Goal: Information Seeking & Learning: Learn about a topic

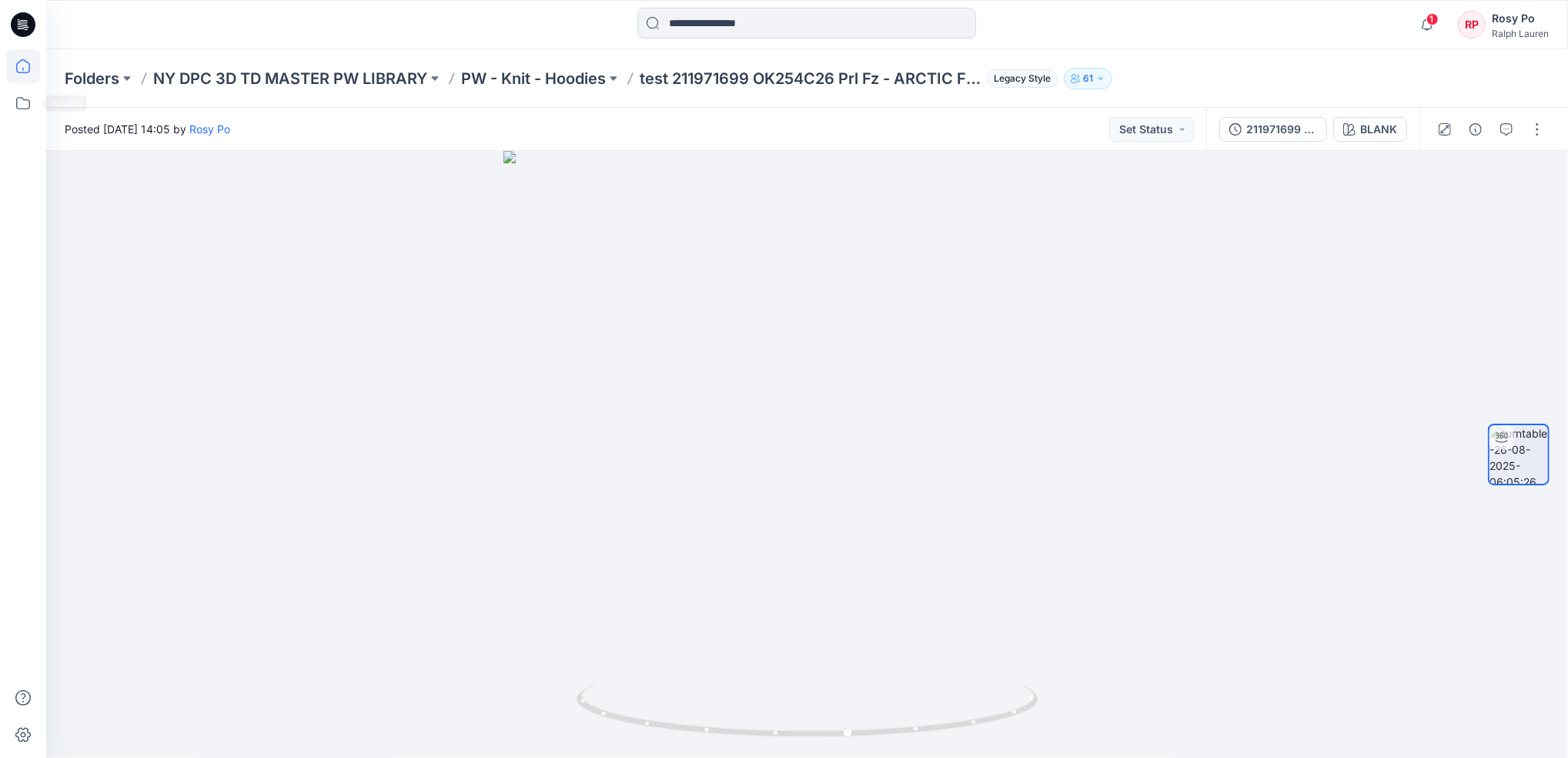
click at [13, 60] on icon at bounding box center [23, 66] width 34 height 34
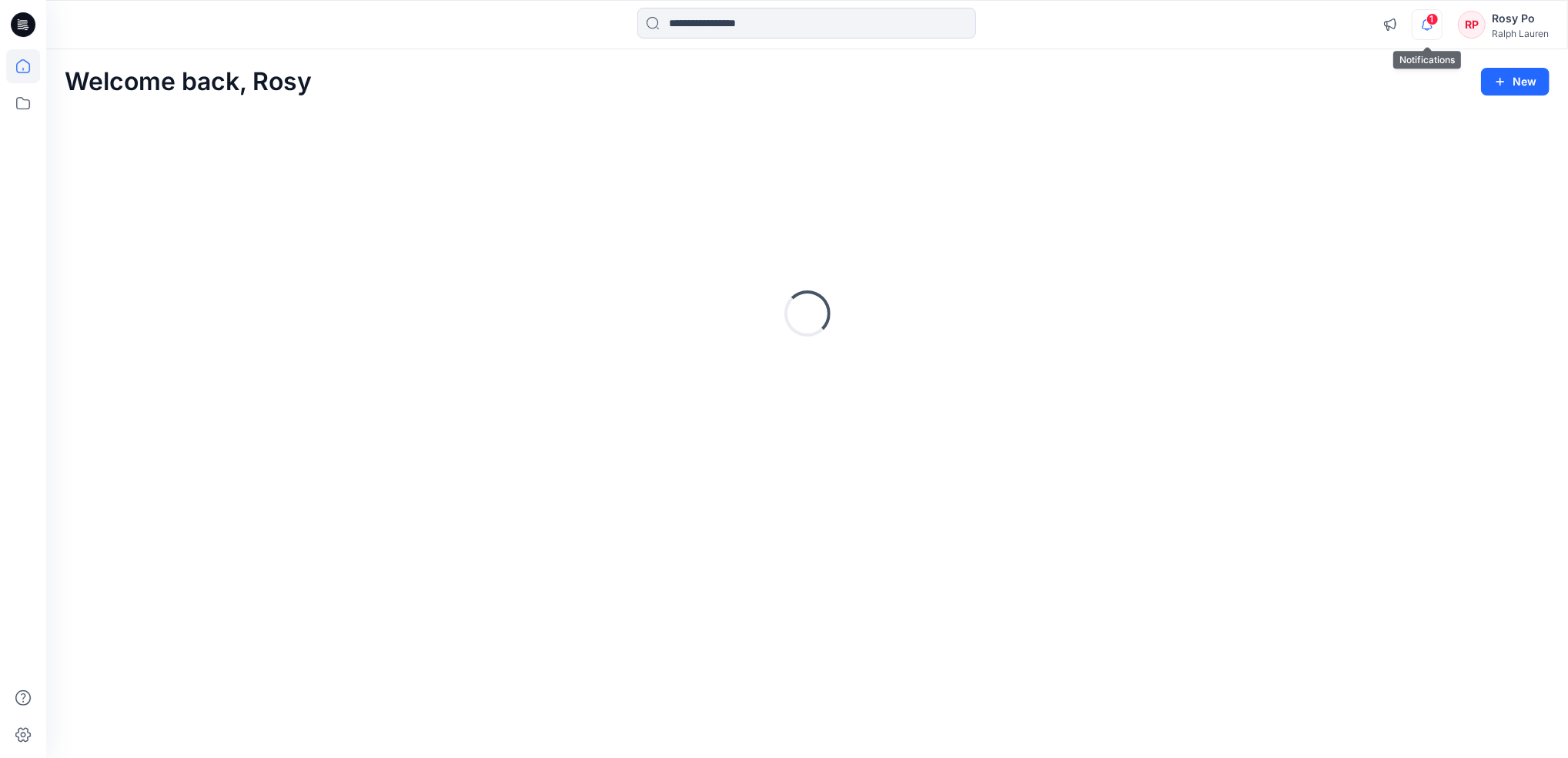
click at [1431, 28] on icon "button" at bounding box center [1427, 24] width 11 height 10
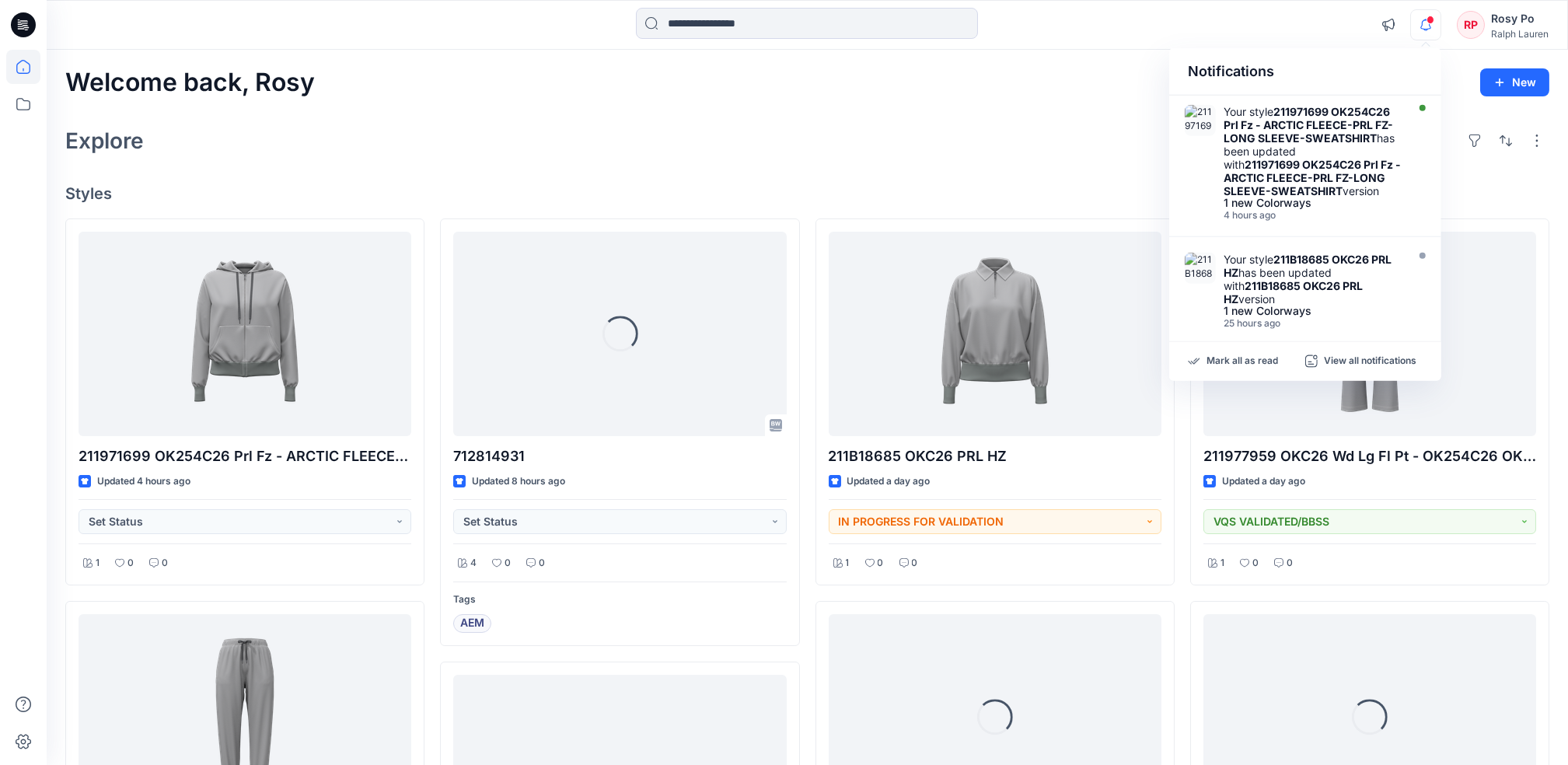
click at [1446, 67] on div "Welcome back, Rosy New Explore Styles 211971699 OK254C26 Prl Fz - ARCTIC FLEECE…" at bounding box center [807, 767] width 1522 height 1436
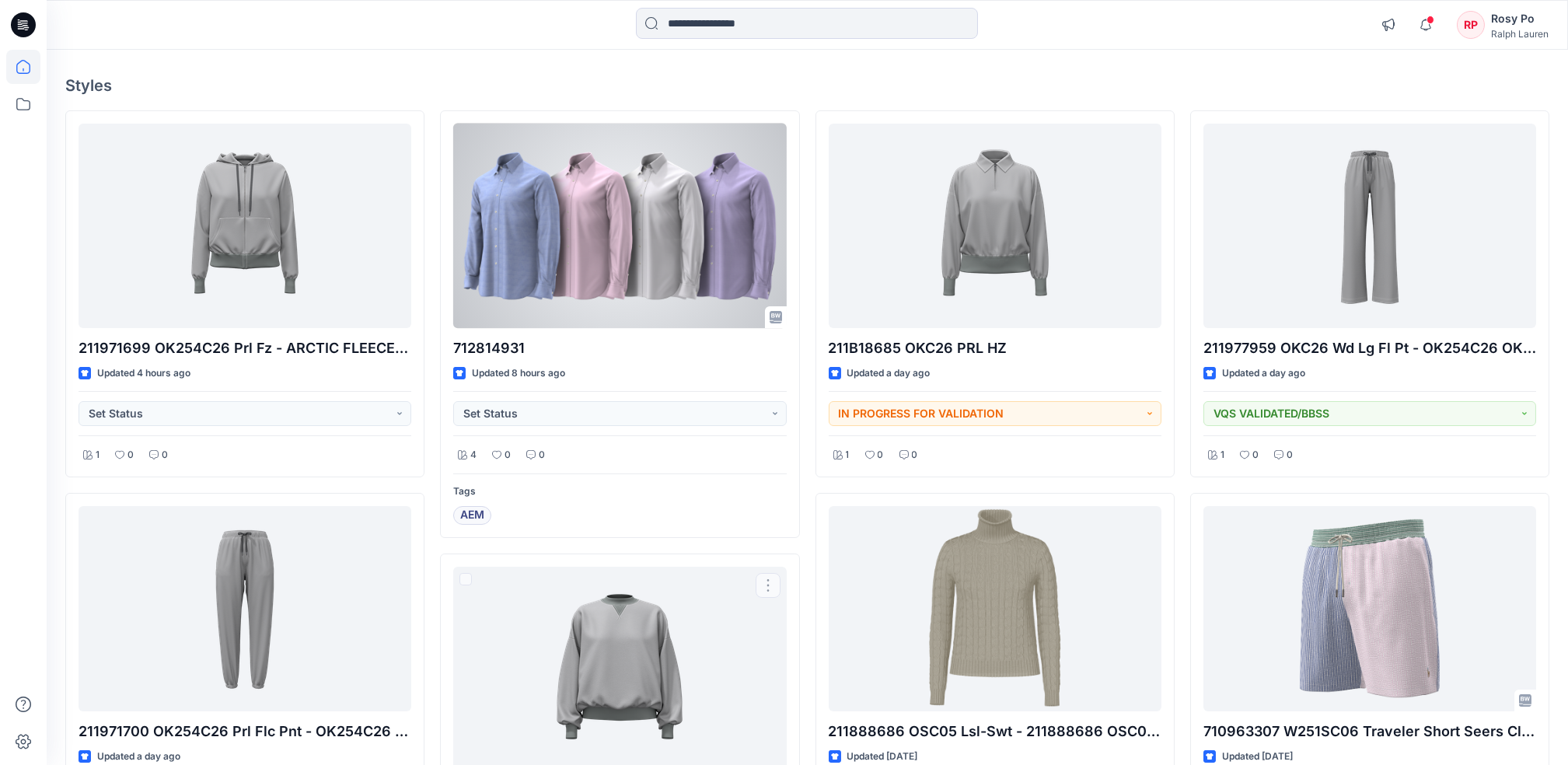
scroll to position [99, 0]
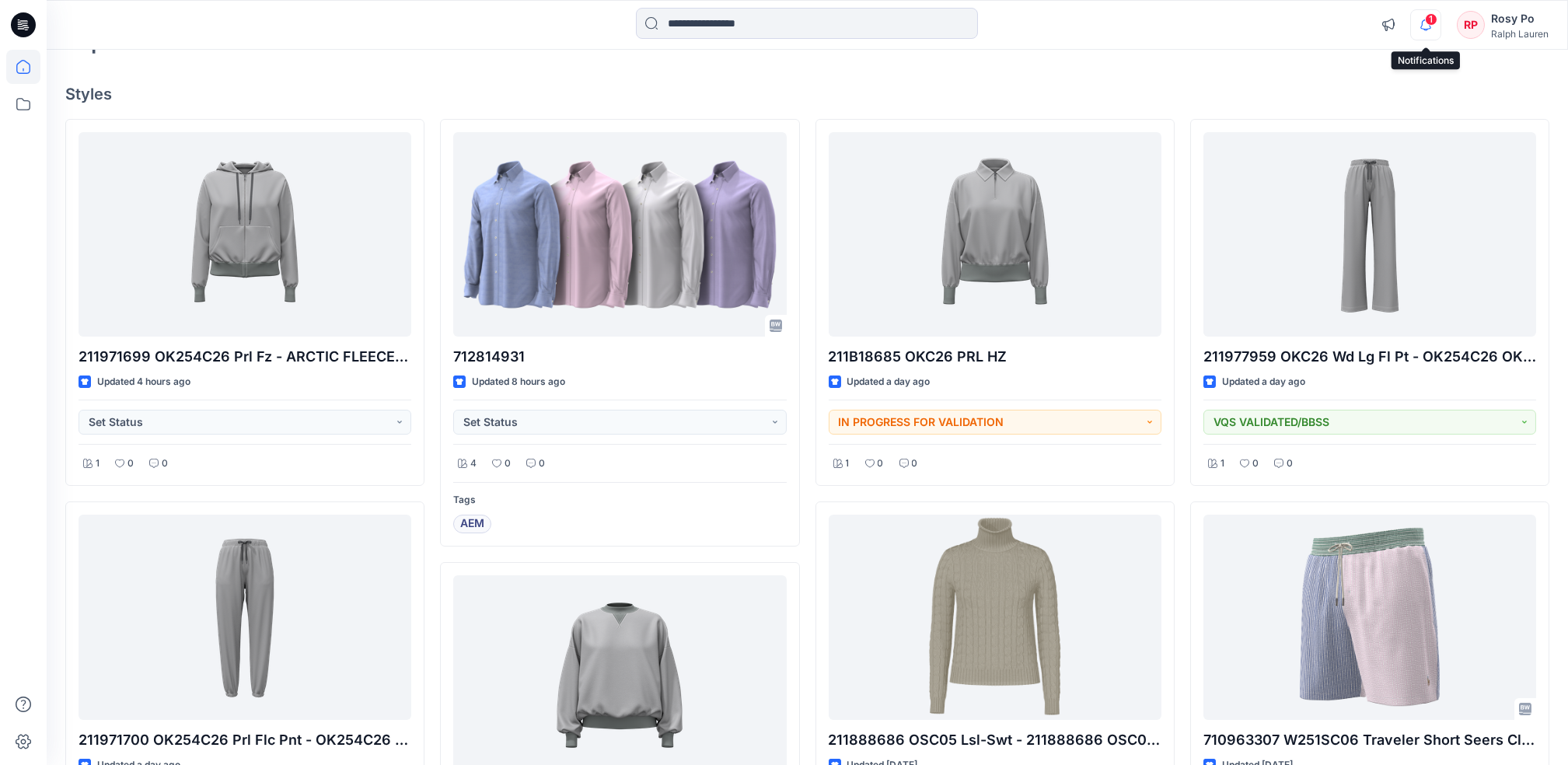
click at [1415, 21] on icon "button" at bounding box center [1426, 25] width 30 height 31
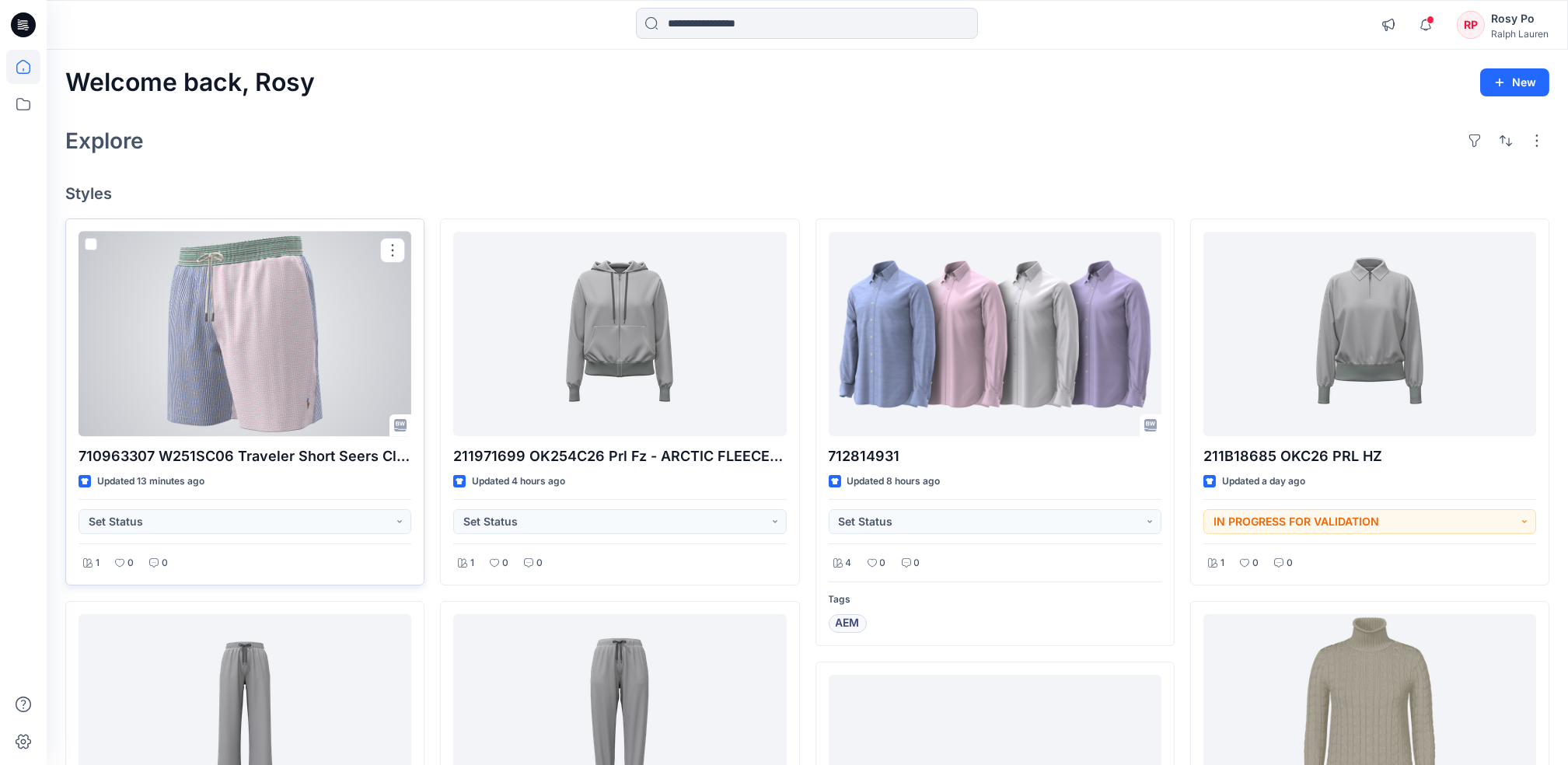
click at [309, 390] on div at bounding box center [245, 334] width 333 height 205
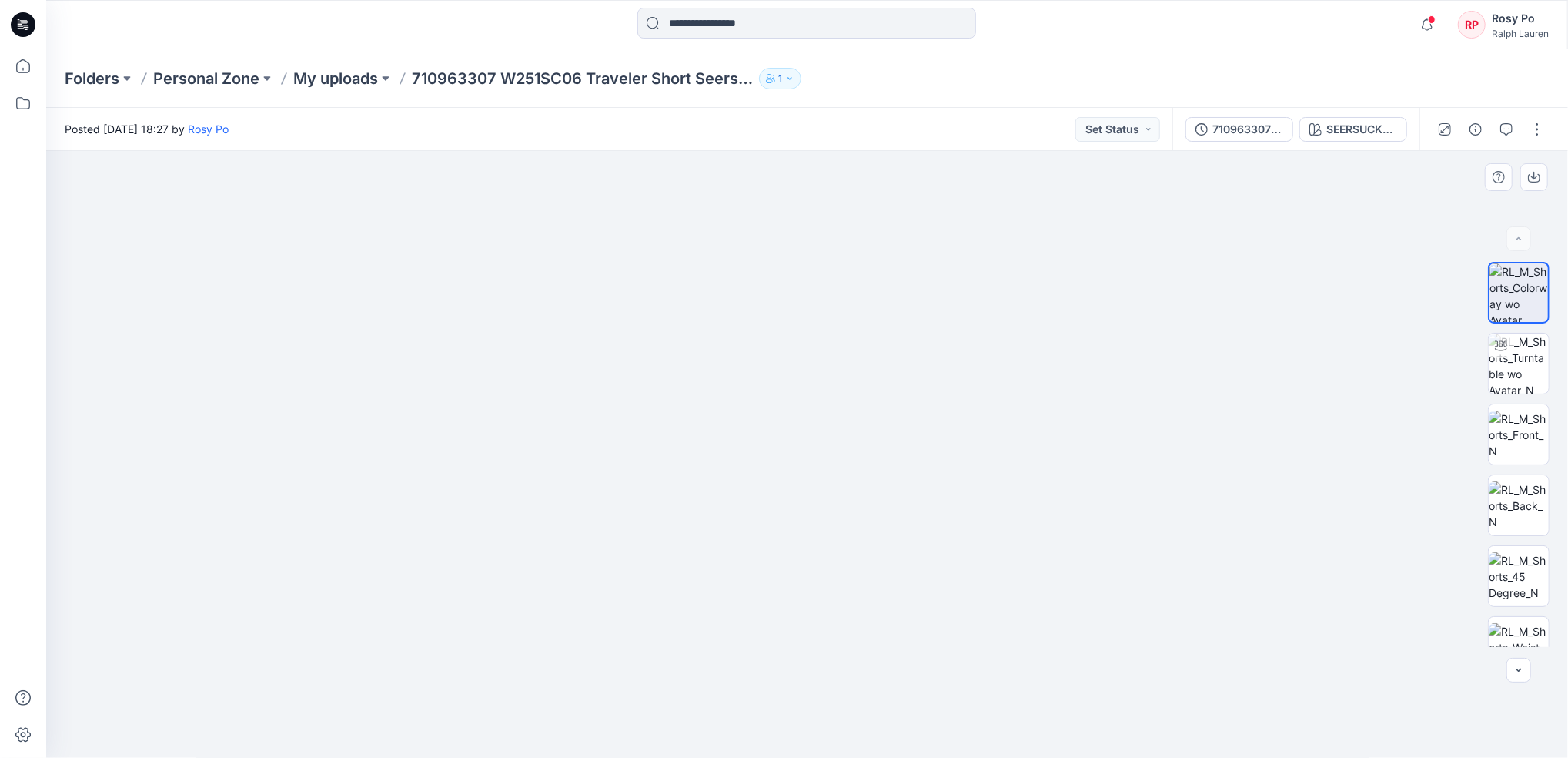
drag, startPoint x: 740, startPoint y: 213, endPoint x: 755, endPoint y: 433, distance: 220.5
click at [755, 433] on img at bounding box center [824, 306] width 1637 height 902
click at [1517, 514] on img at bounding box center [1518, 505] width 60 height 48
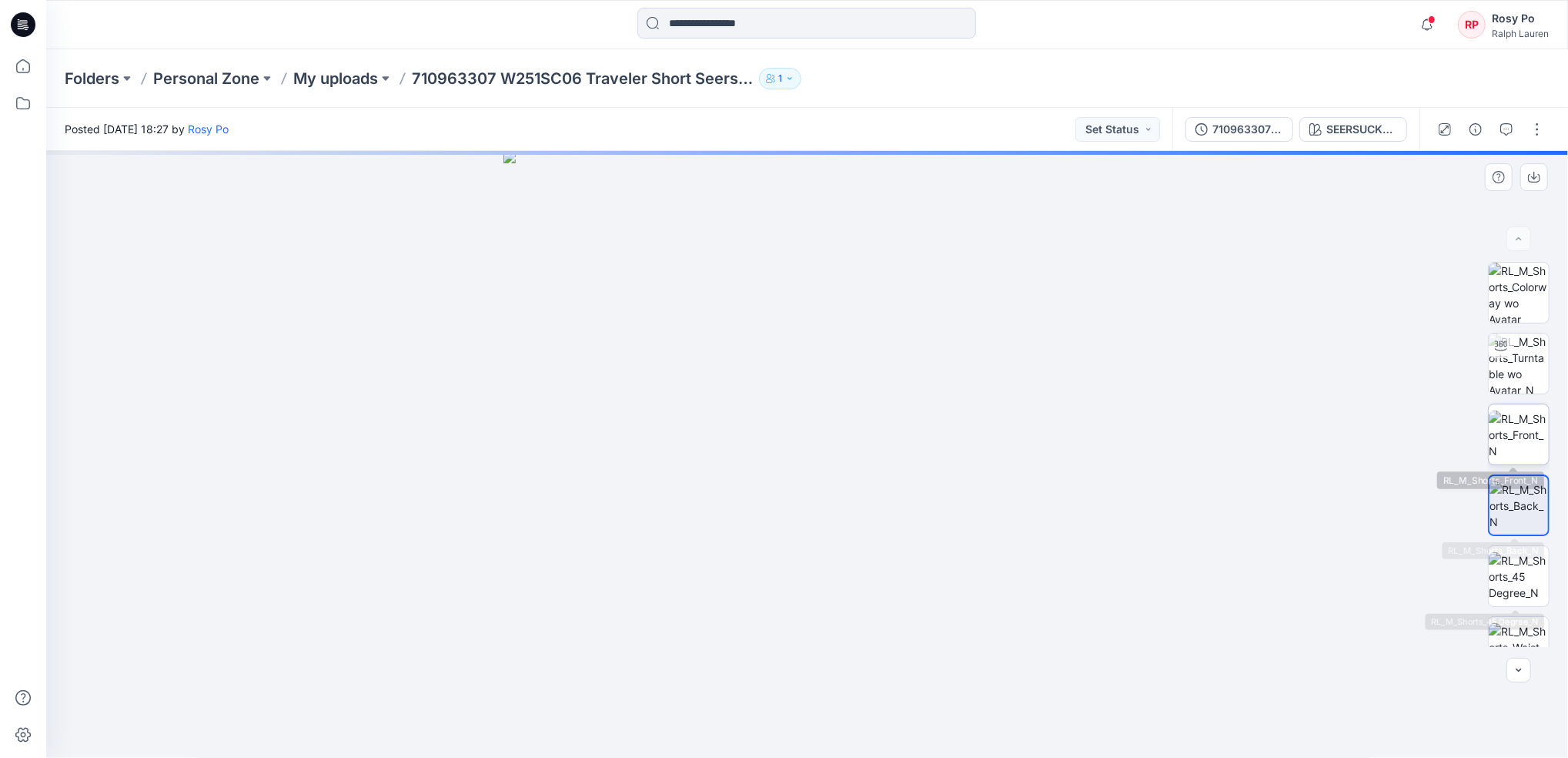
click at [1500, 429] on img at bounding box center [1518, 434] width 60 height 48
drag, startPoint x: 805, startPoint y: 232, endPoint x: 821, endPoint y: 549, distance: 317.4
drag, startPoint x: 811, startPoint y: 285, endPoint x: 810, endPoint y: 534, distance: 249.0
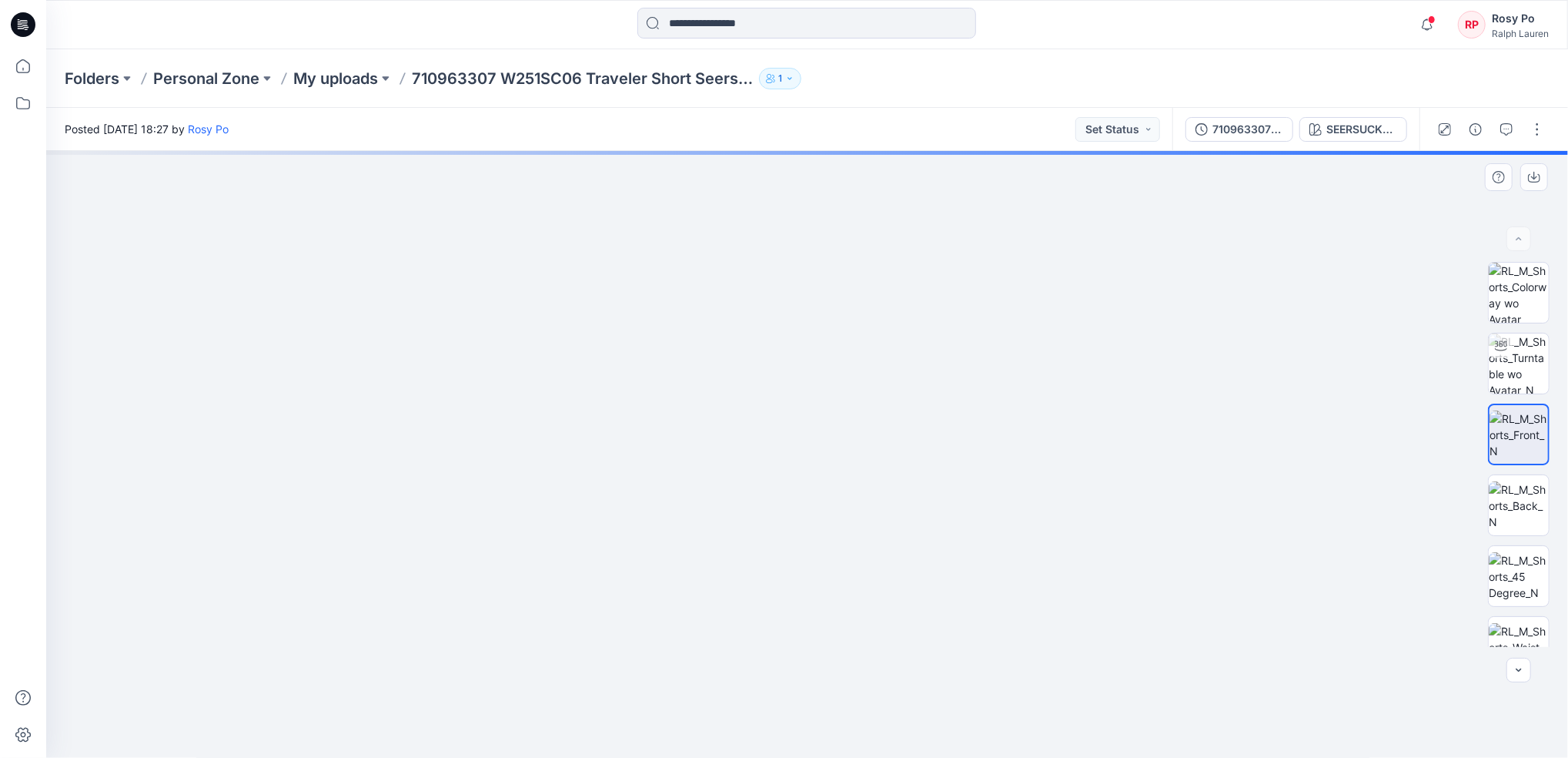
drag, startPoint x: 883, startPoint y: 327, endPoint x: 885, endPoint y: 505, distance: 178.0
click at [885, 505] on img at bounding box center [819, 240] width 2666 height 1034
drag, startPoint x: 925, startPoint y: 355, endPoint x: 912, endPoint y: 503, distance: 148.6
click at [912, 503] on img at bounding box center [809, 318] width 2666 height 879
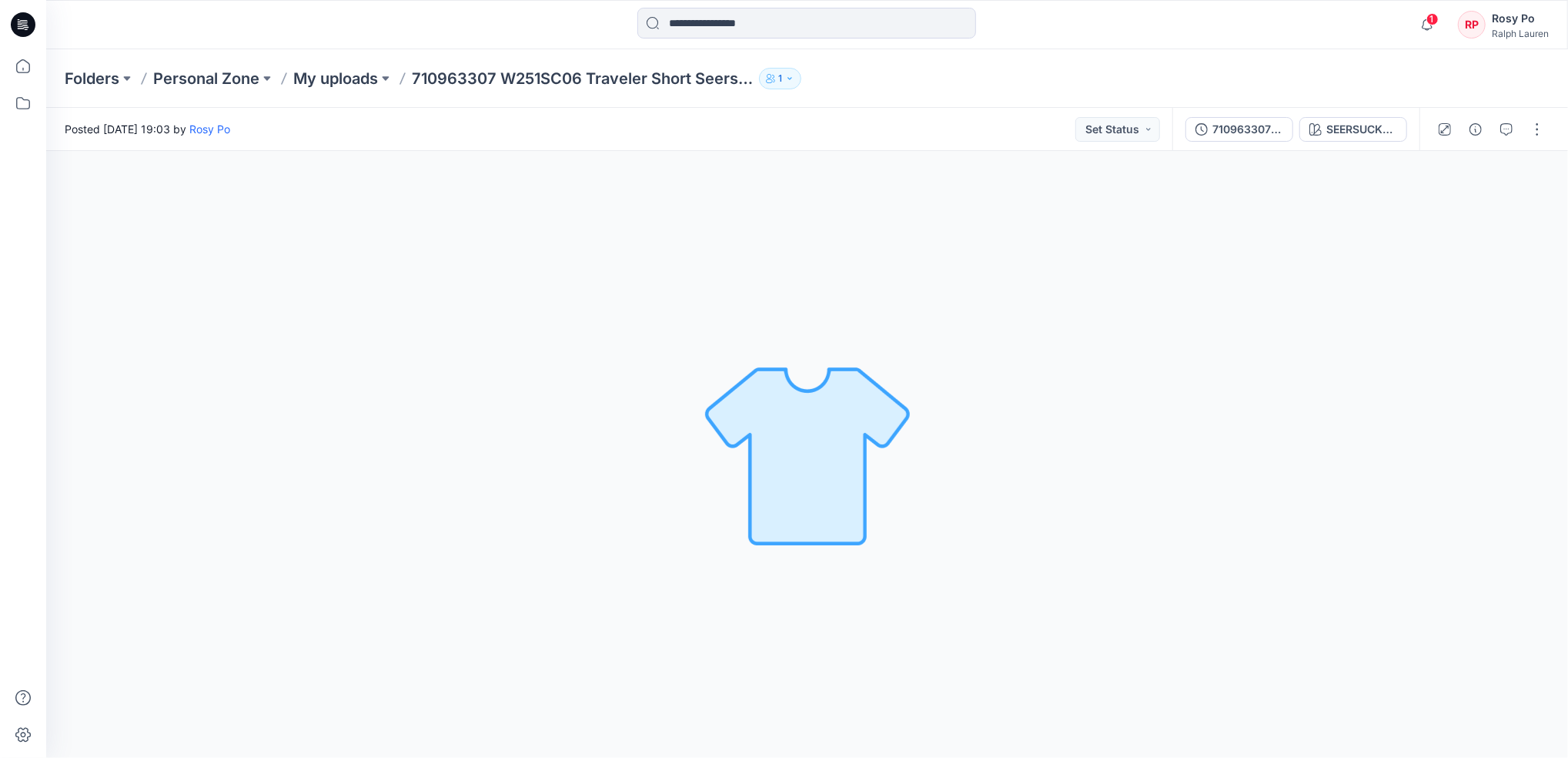
click at [790, 76] on icon "button" at bounding box center [789, 79] width 9 height 9
click at [927, 71] on div "Folders Personal Zone My uploads 710963307 W251SC06 Traveler Short Seers Classi…" at bounding box center [747, 79] width 1365 height 22
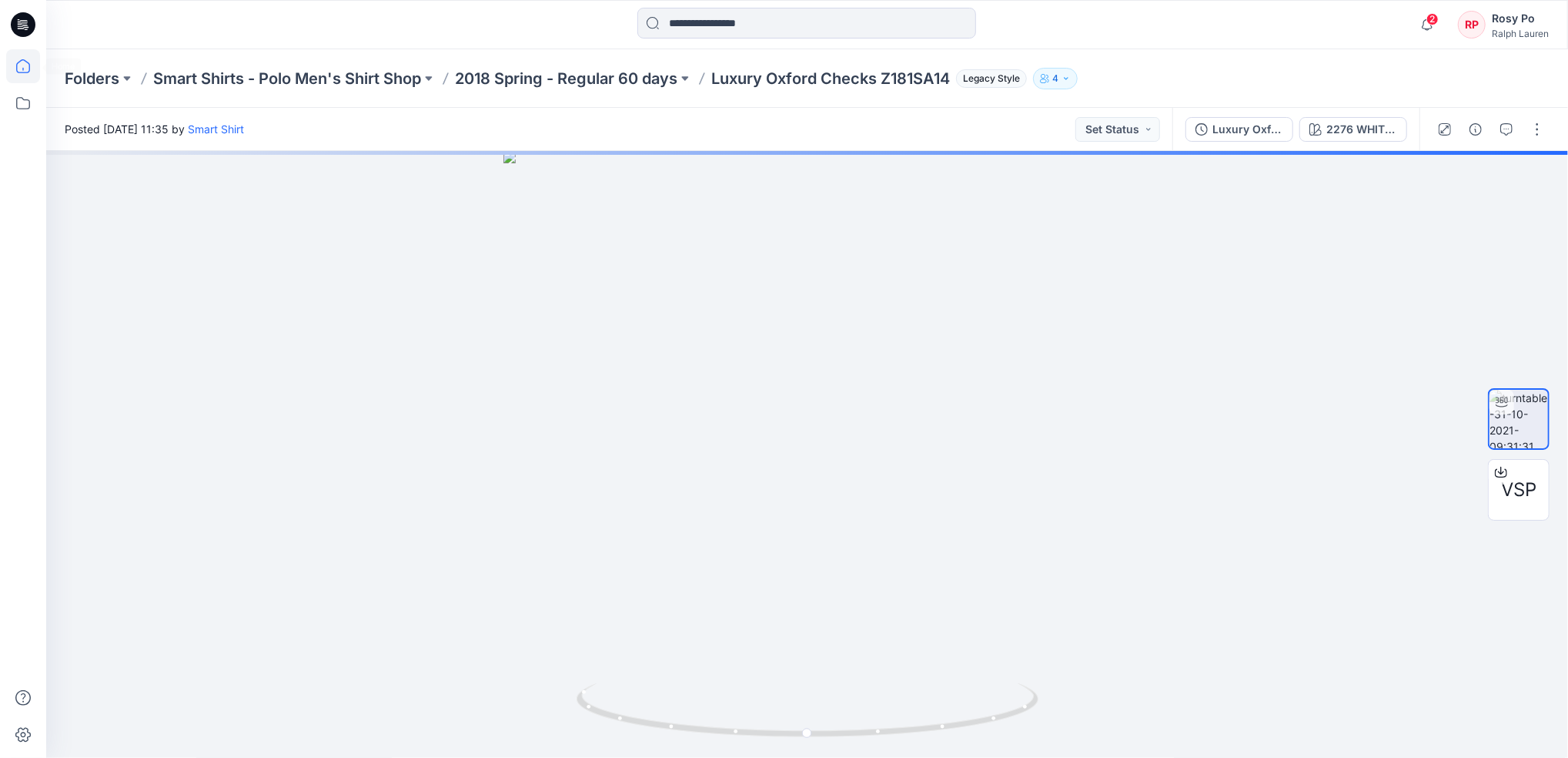
click at [26, 69] on icon at bounding box center [23, 66] width 34 height 34
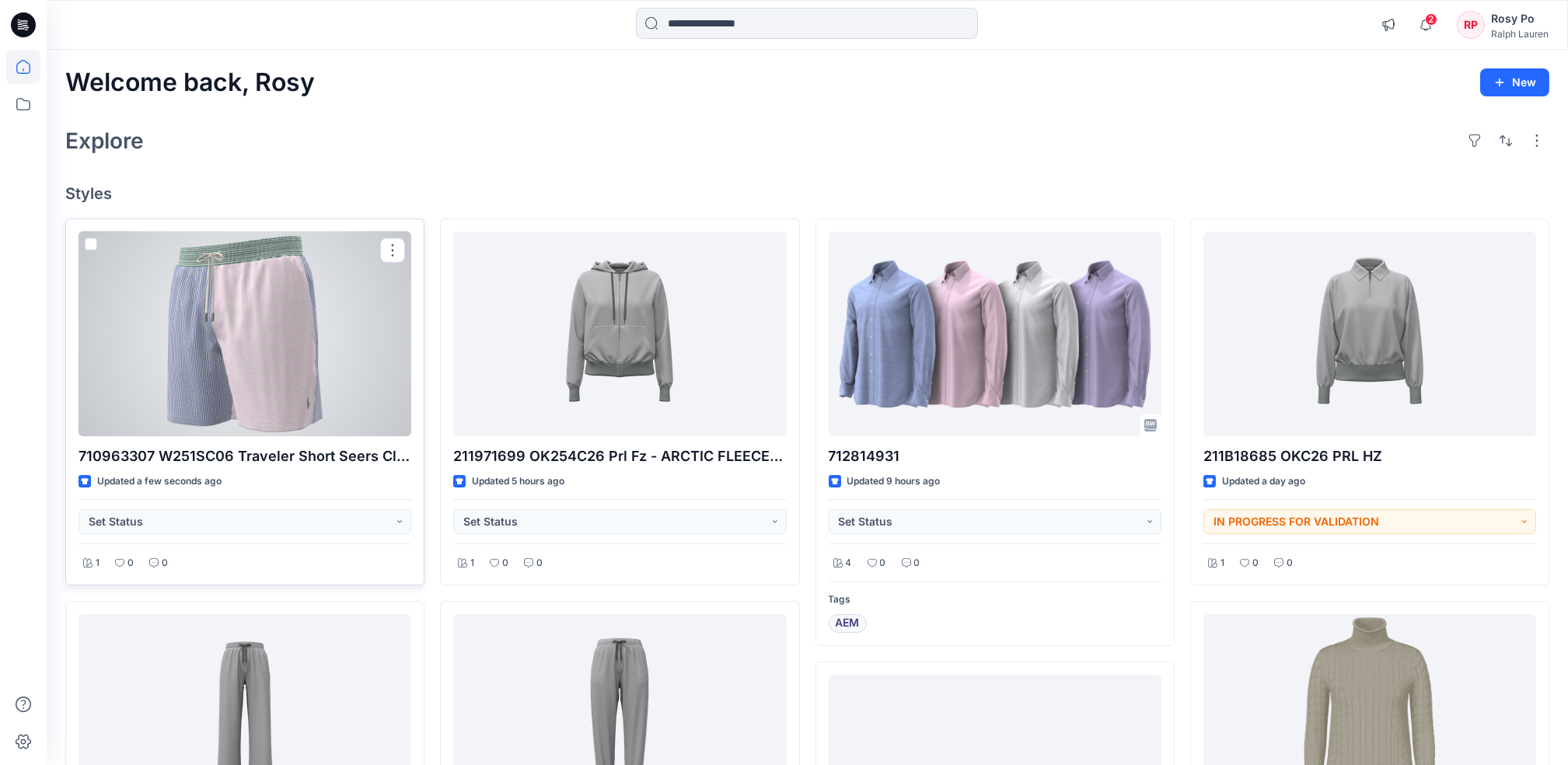
click at [253, 360] on div at bounding box center [245, 334] width 333 height 205
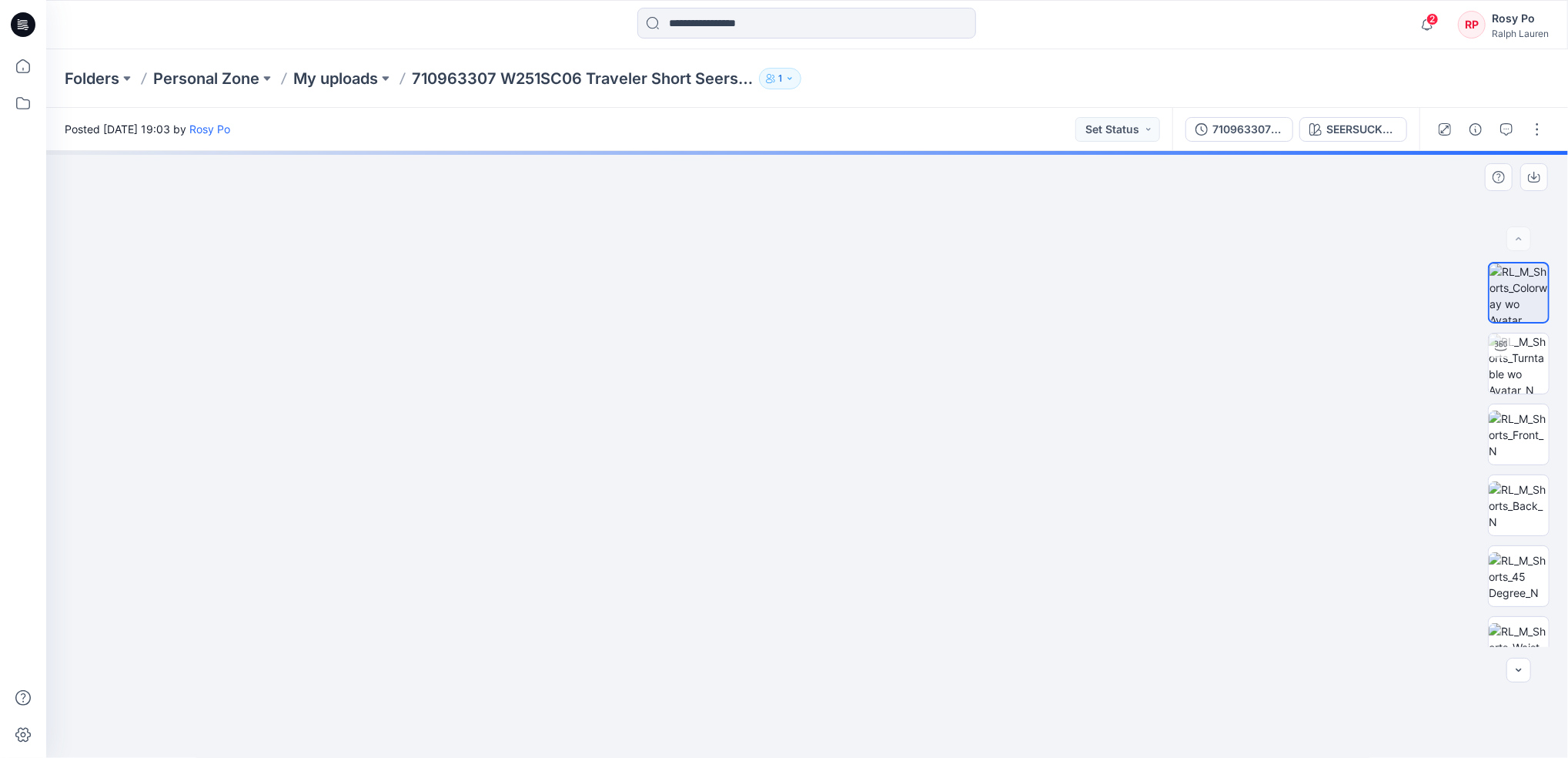
drag, startPoint x: 747, startPoint y: 235, endPoint x: 755, endPoint y: 728, distance: 493.1
click at [755, 728] on img at bounding box center [817, 271] width 2323 height 972
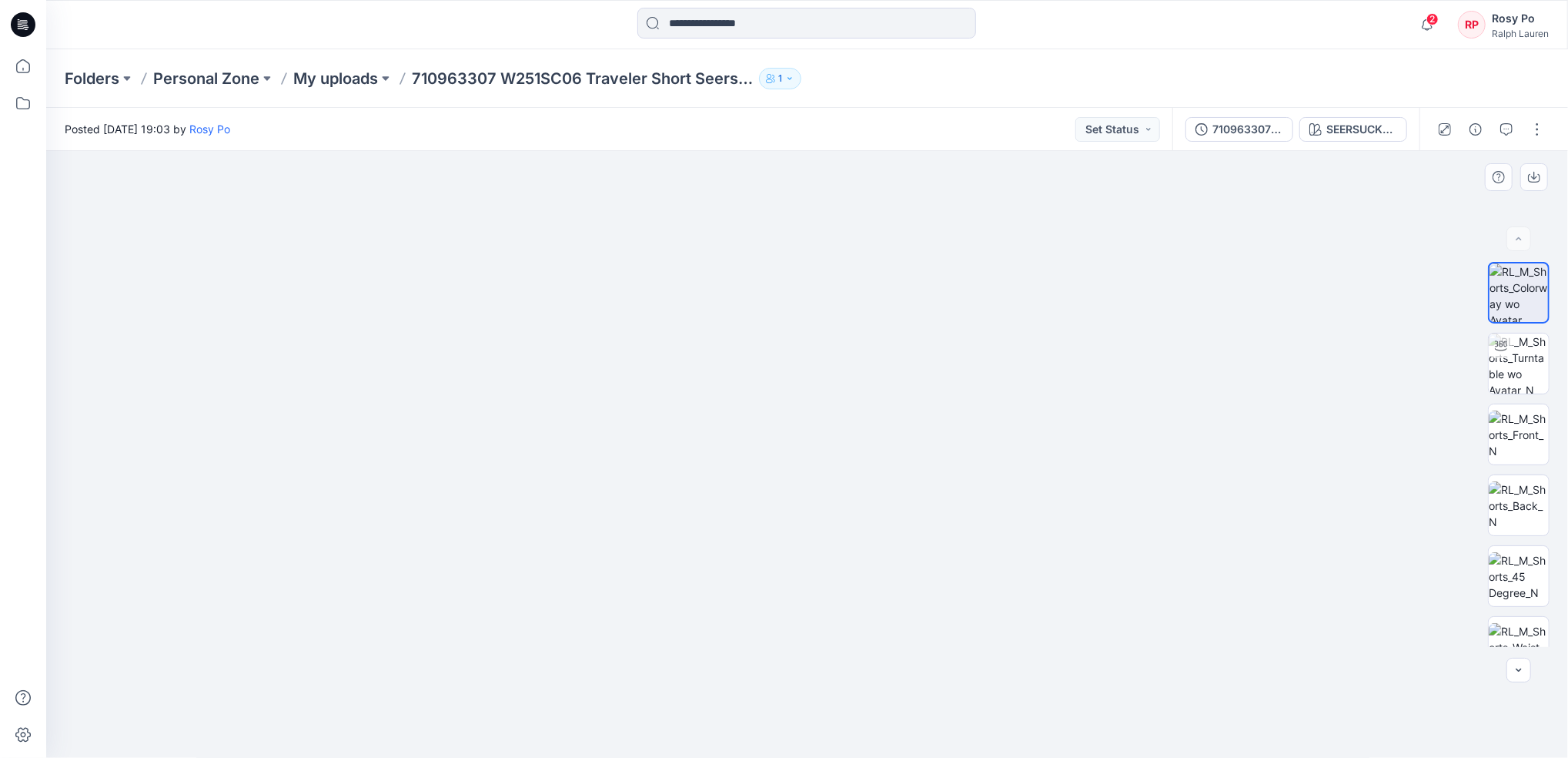
drag, startPoint x: 1070, startPoint y: 450, endPoint x: 1060, endPoint y: 456, distance: 11.7
click at [1060, 456] on img at bounding box center [694, 346] width 2323 height 824
